Goal: Task Accomplishment & Management: Manage account settings

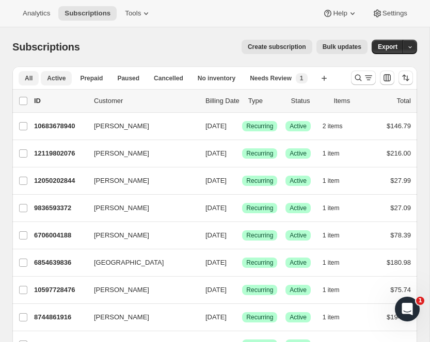
click at [59, 80] on span "Active" at bounding box center [56, 78] width 19 height 8
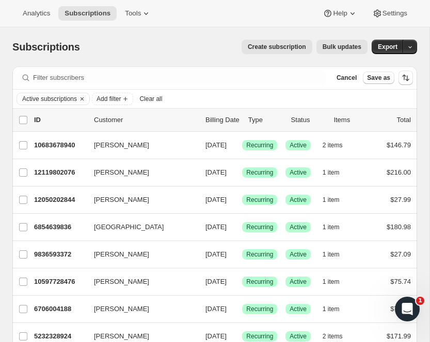
click at [127, 87] on div "Filter subscribers Cancel Save as" at bounding box center [214, 78] width 404 height 23
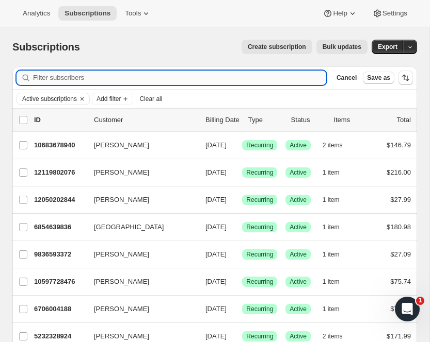
click at [96, 77] on input "Filter subscribers" at bounding box center [179, 78] width 293 height 14
type input "[PERSON_NAME]"
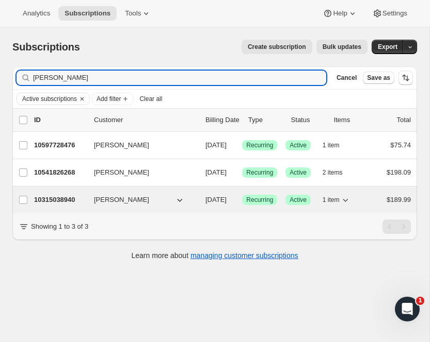
click at [226, 204] on span "[DATE]" at bounding box center [215, 200] width 21 height 8
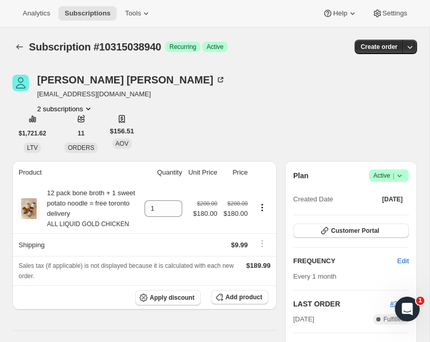
click at [212, 86] on div "[PERSON_NAME] [EMAIL_ADDRESS][DOMAIN_NAME] 2 subscriptions" at bounding box center [153, 94] width 283 height 39
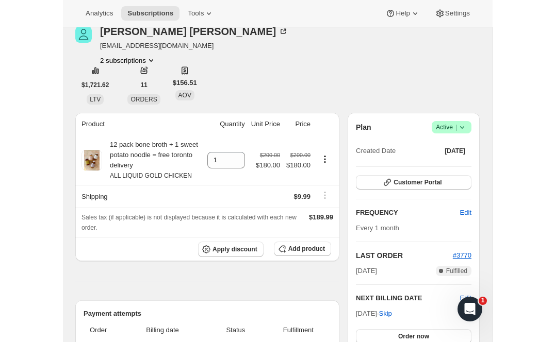
scroll to position [164, 0]
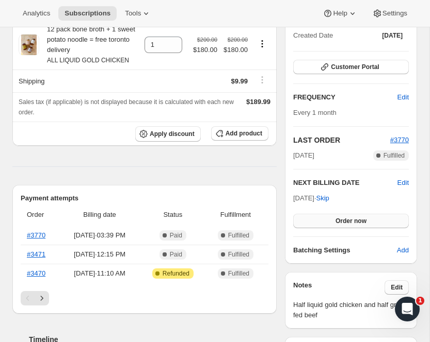
click at [362, 217] on span "Order now" at bounding box center [350, 221] width 31 height 8
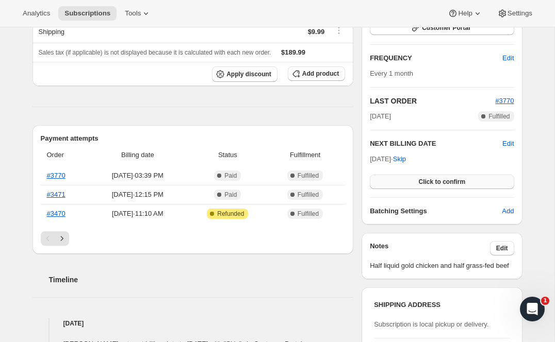
click at [410, 184] on button "Click to confirm" at bounding box center [442, 182] width 144 height 14
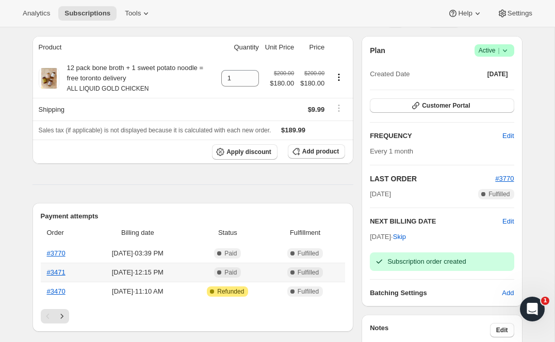
scroll to position [0, 0]
